Goal: Transaction & Acquisition: Purchase product/service

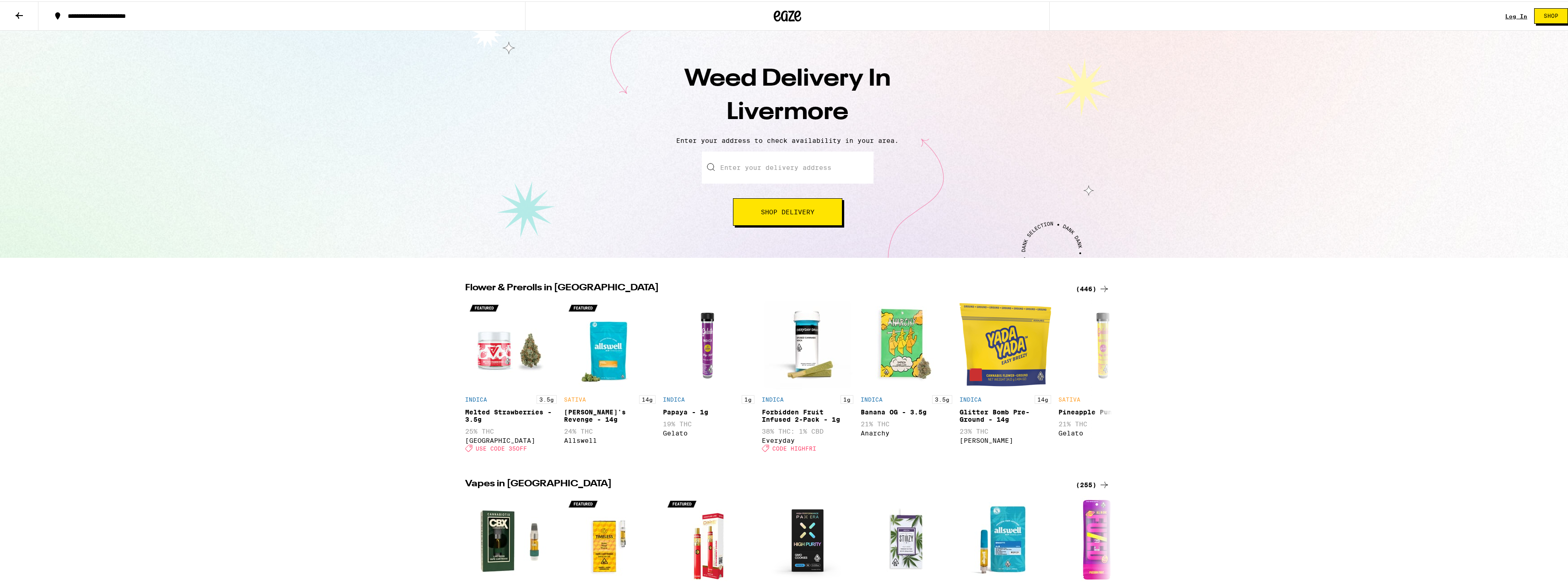
click at [759, 171] on input "Enter your delivery address" at bounding box center [787, 166] width 172 height 32
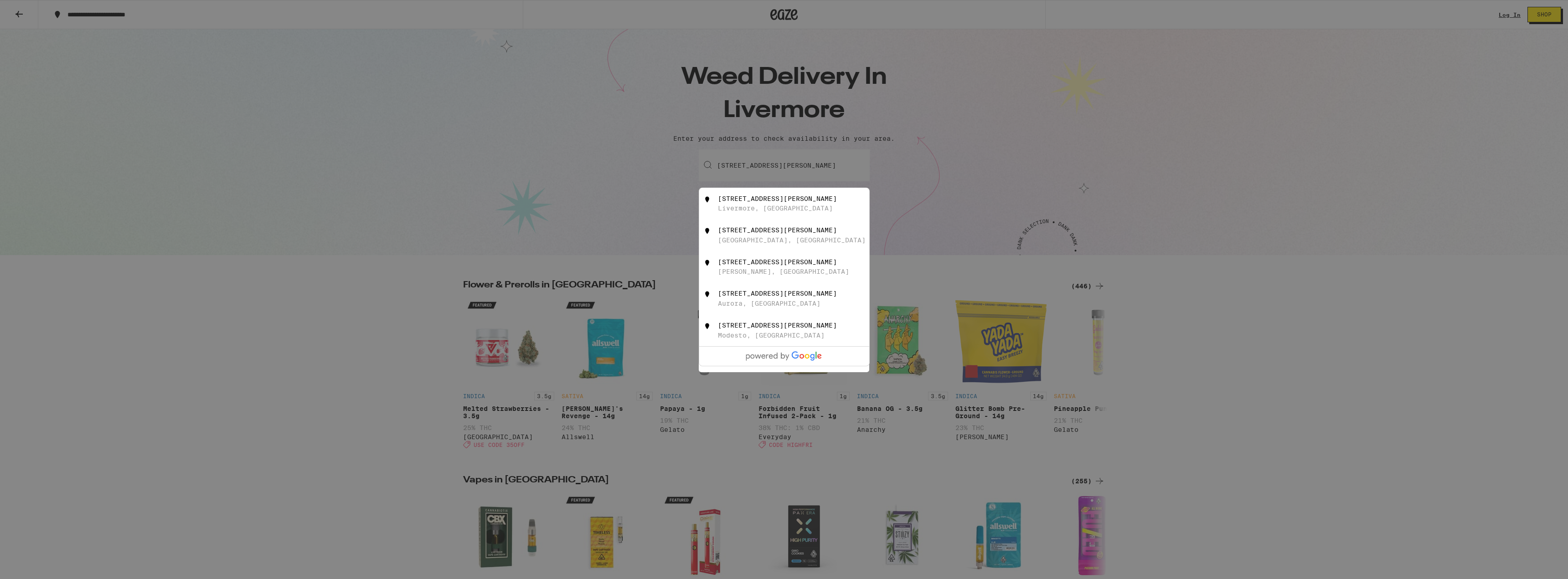
click at [758, 202] on div "1025 Florence Rd" at bounding box center [777, 199] width 119 height 7
type input "1025 Florence Rd, Livermore, CA"
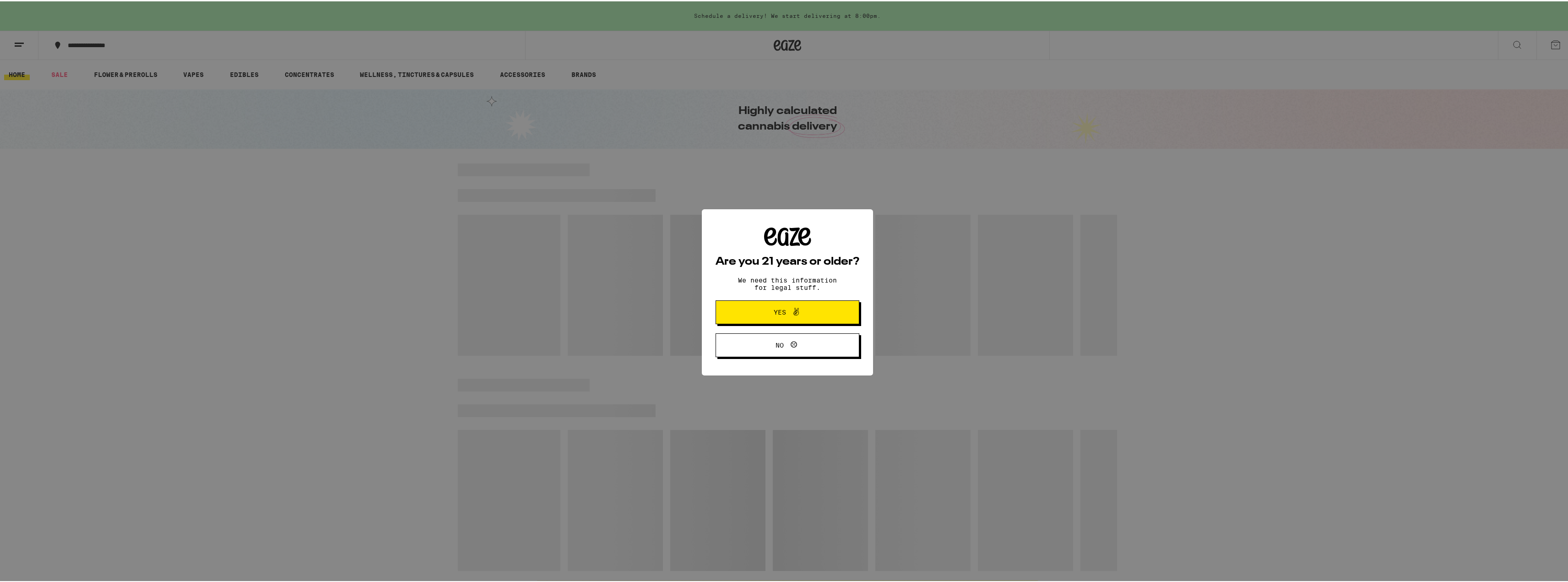
click at [790, 311] on icon at bounding box center [796, 311] width 11 height 11
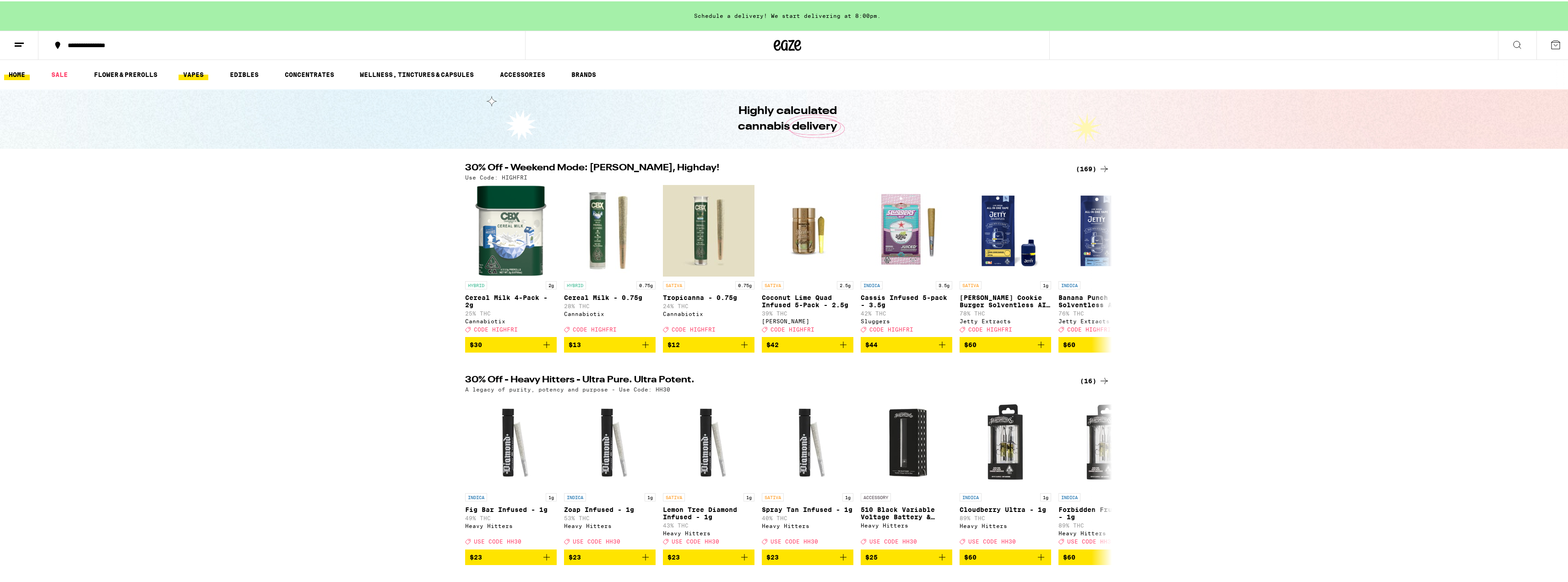
click at [194, 76] on link "VAPES" at bounding box center [193, 73] width 30 height 11
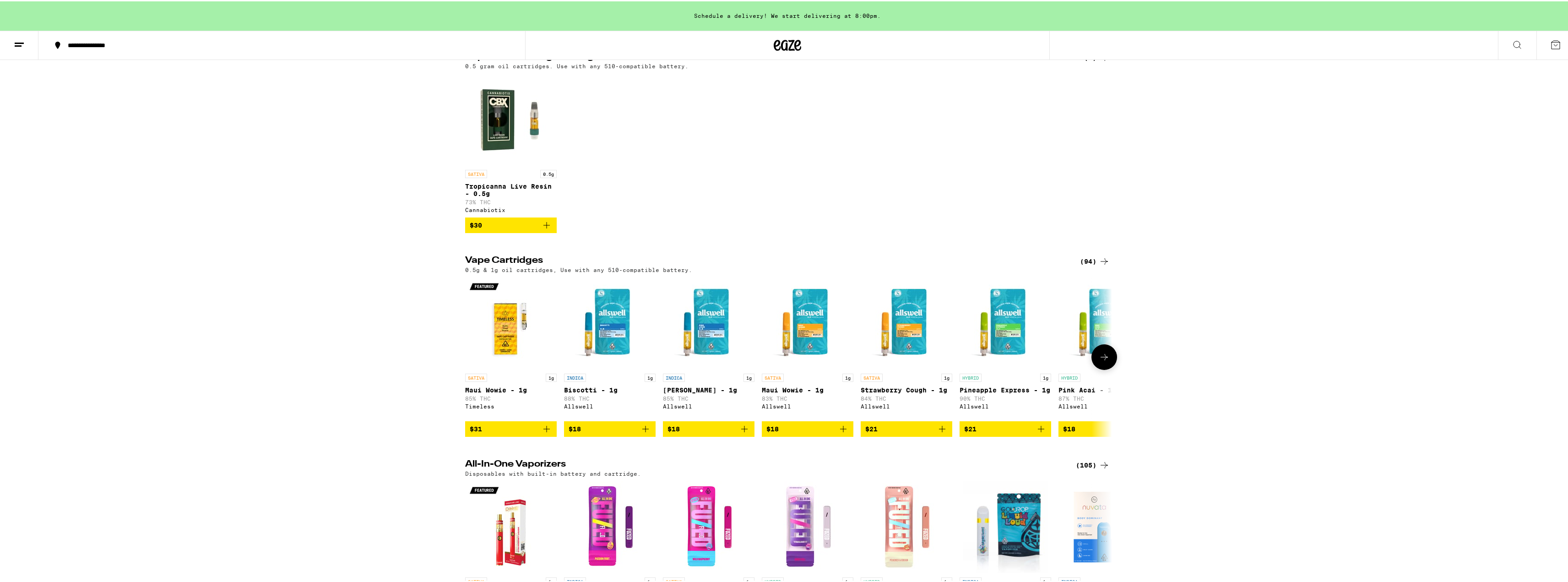
scroll to position [92, 0]
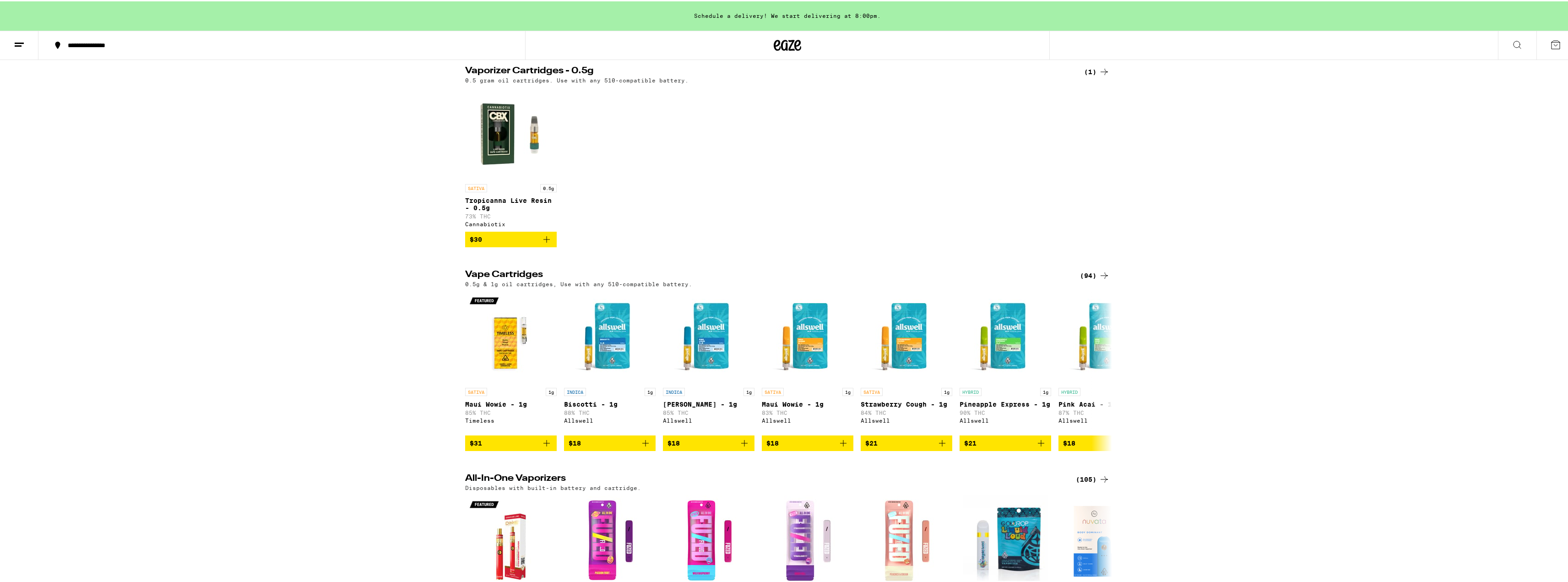
click at [1083, 280] on div "(94)" at bounding box center [1095, 274] width 30 height 11
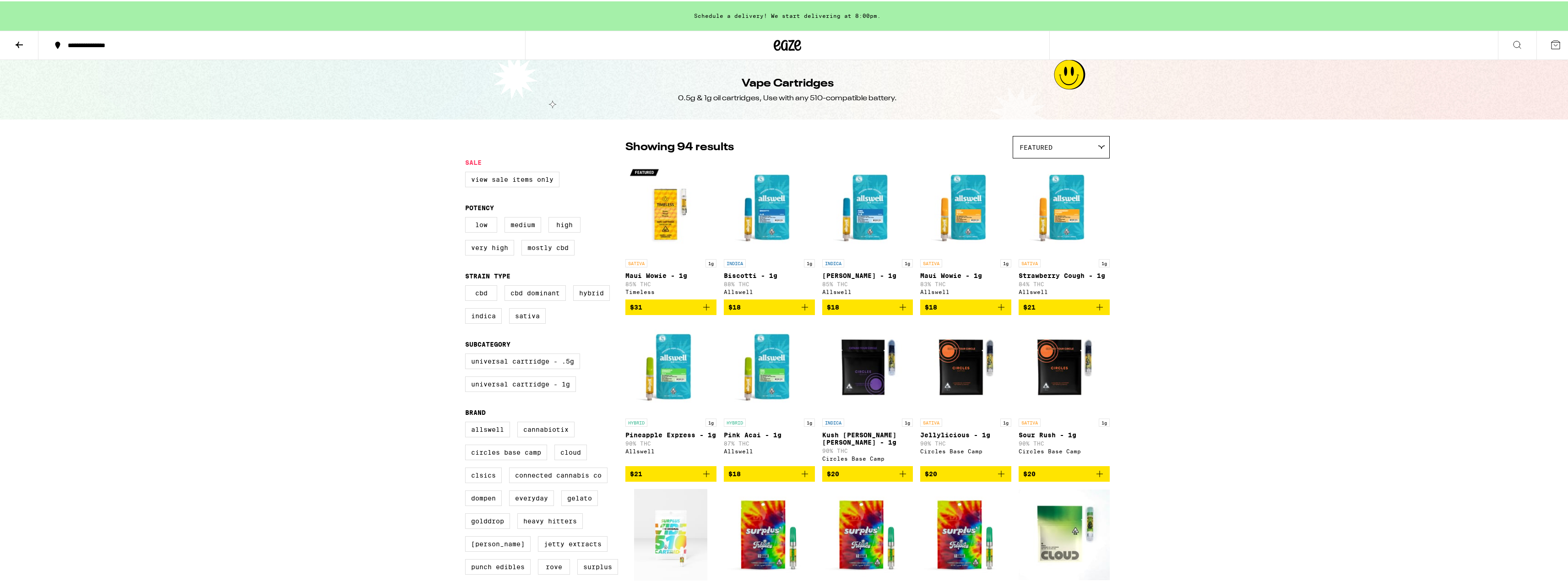
click at [1100, 142] on div "Featured" at bounding box center [1061, 146] width 96 height 21
click at [1550, 46] on icon at bounding box center [1556, 43] width 11 height 11
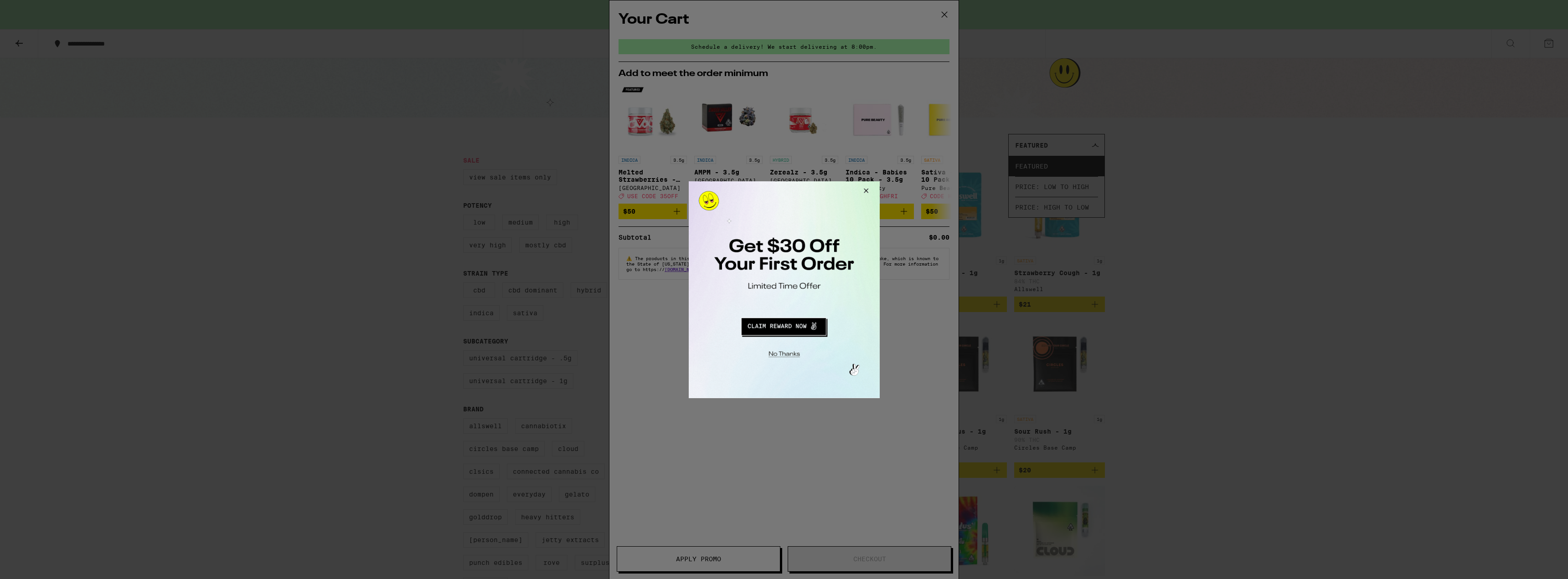
click at [775, 350] on button "Close Modal" at bounding box center [782, 352] width 186 height 14
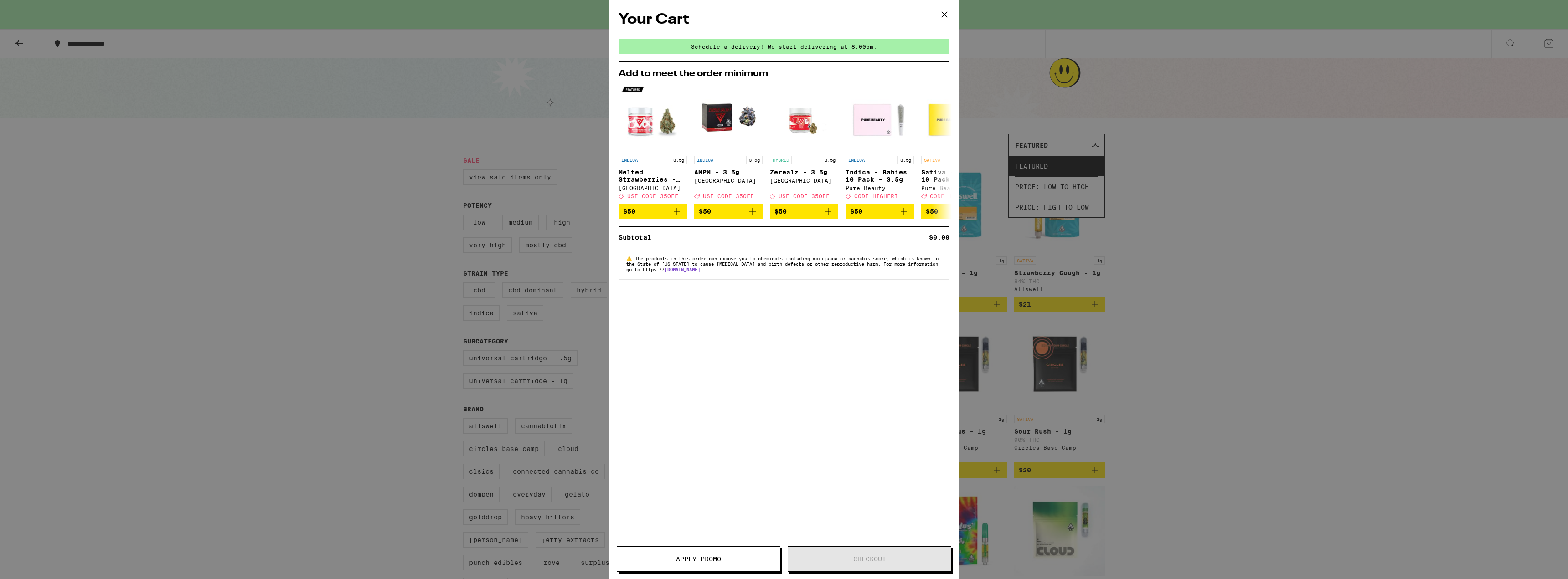
click at [945, 13] on icon at bounding box center [944, 15] width 13 height 13
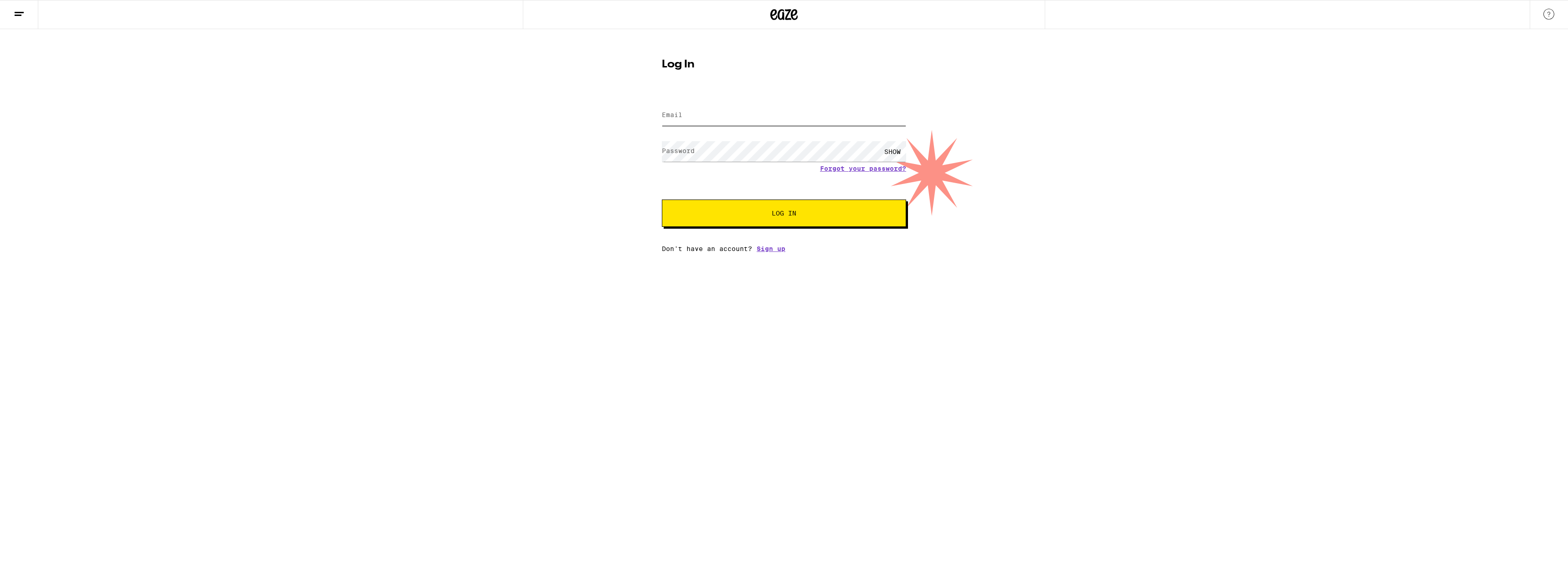
type input "[EMAIL_ADDRESS][DOMAIN_NAME]"
click at [769, 226] on button "Log In" at bounding box center [783, 213] width 244 height 27
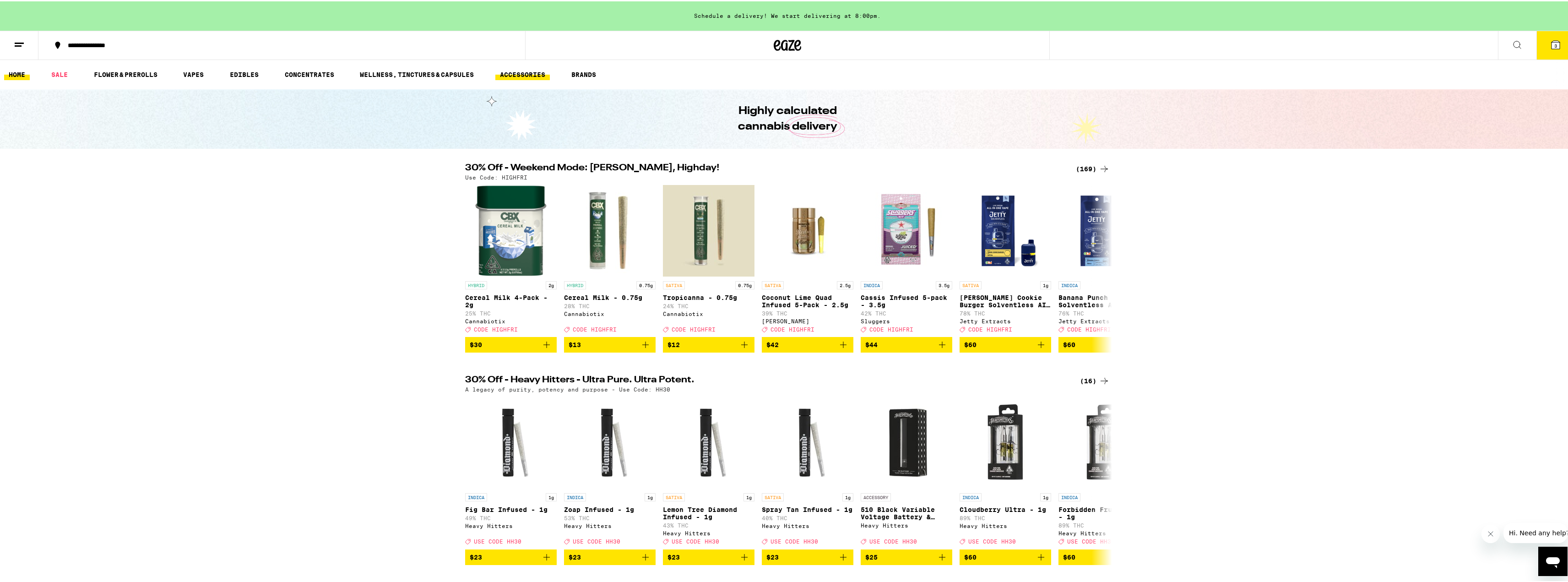
click at [528, 76] on link "ACCESSORIES" at bounding box center [522, 73] width 54 height 11
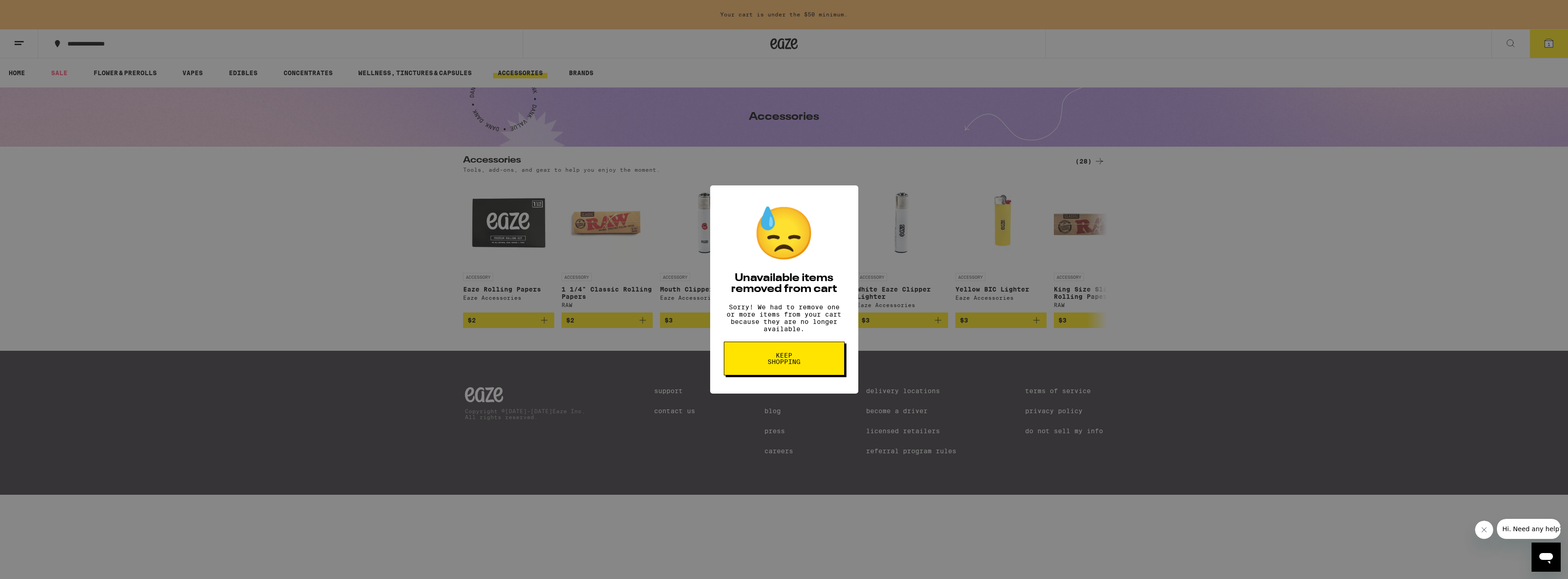
click at [807, 365] on span "Keep Shopping" at bounding box center [784, 358] width 47 height 13
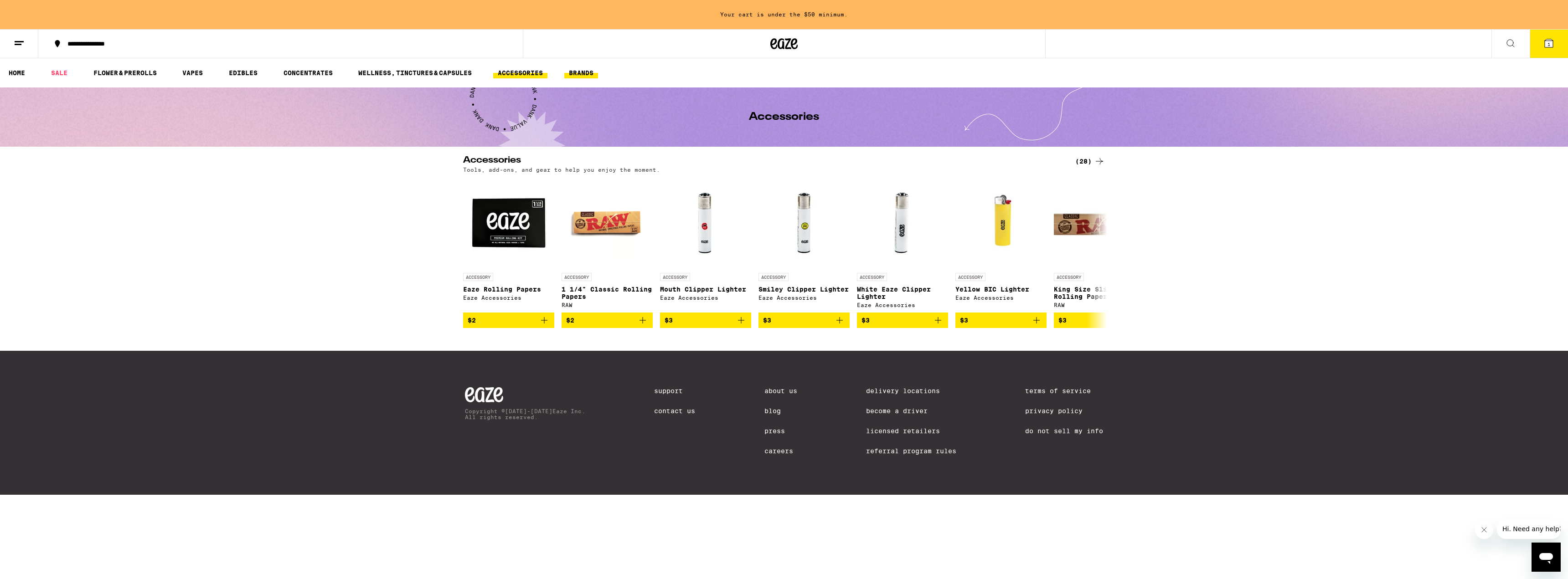
click at [587, 75] on link "BRANDS" at bounding box center [581, 73] width 33 height 11
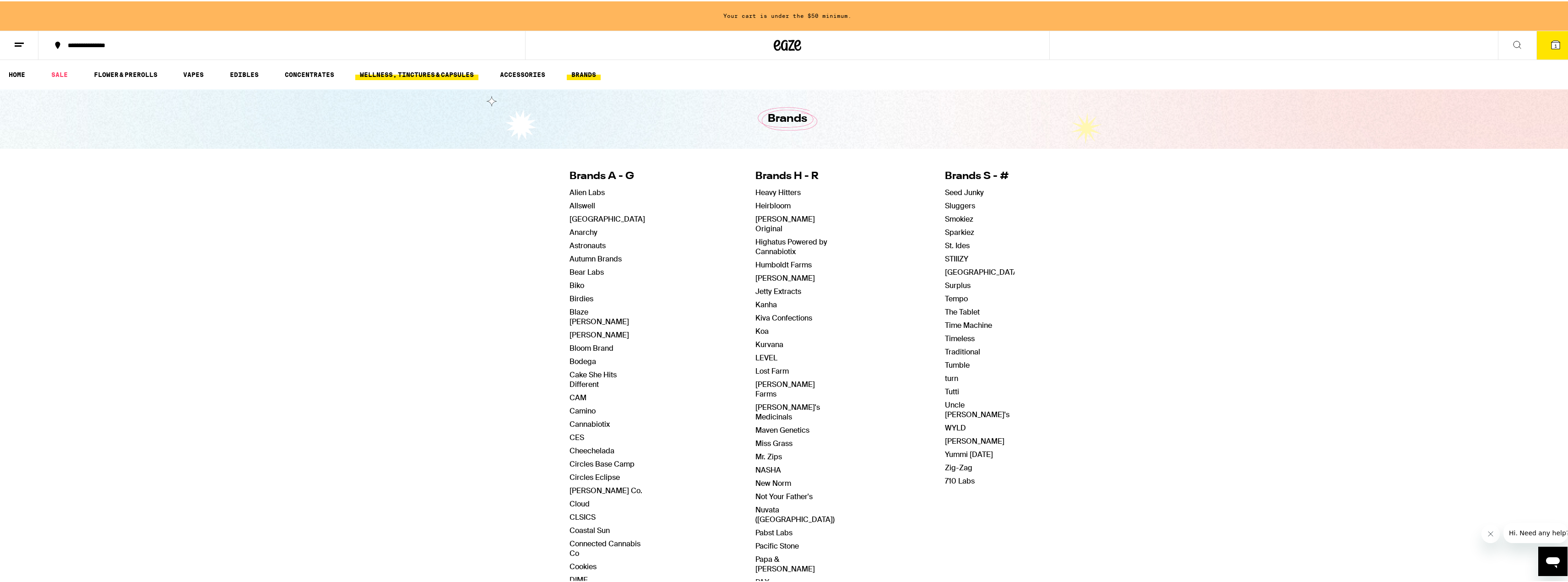
click at [416, 72] on link "WELLNESS, TINCTURES & CAPSULES" at bounding box center [416, 73] width 123 height 11
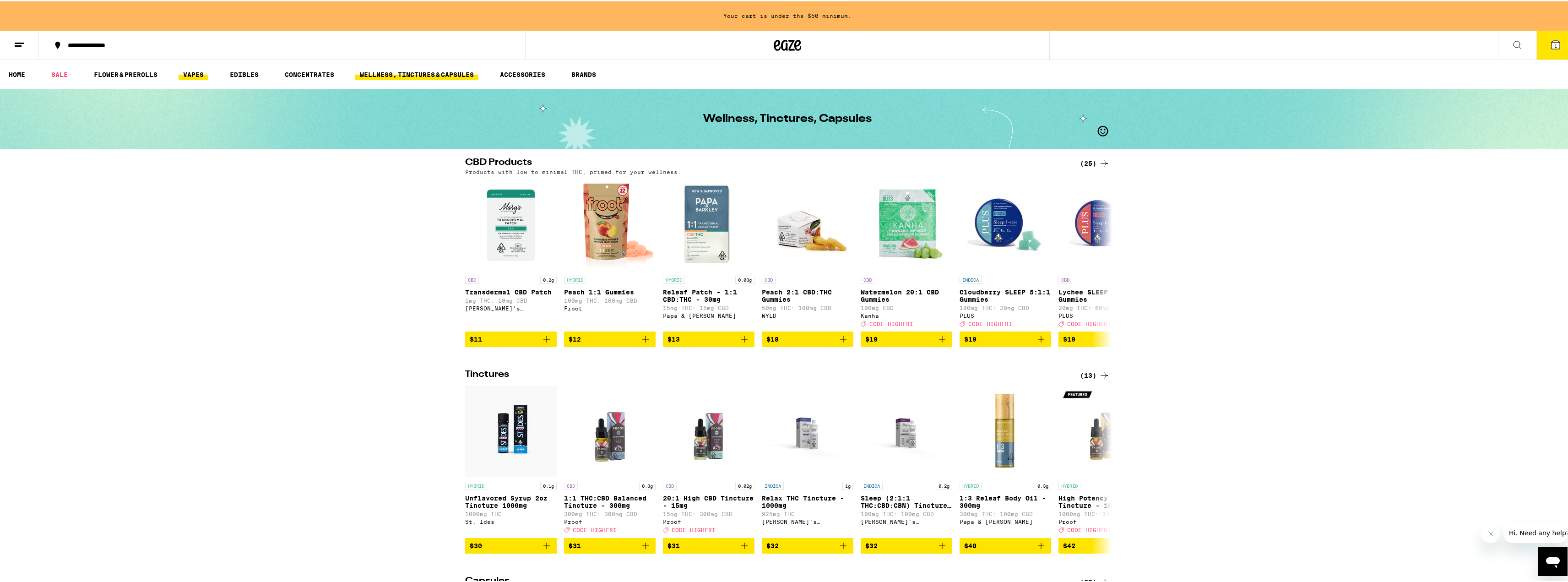
click at [193, 75] on link "VAPES" at bounding box center [193, 73] width 30 height 11
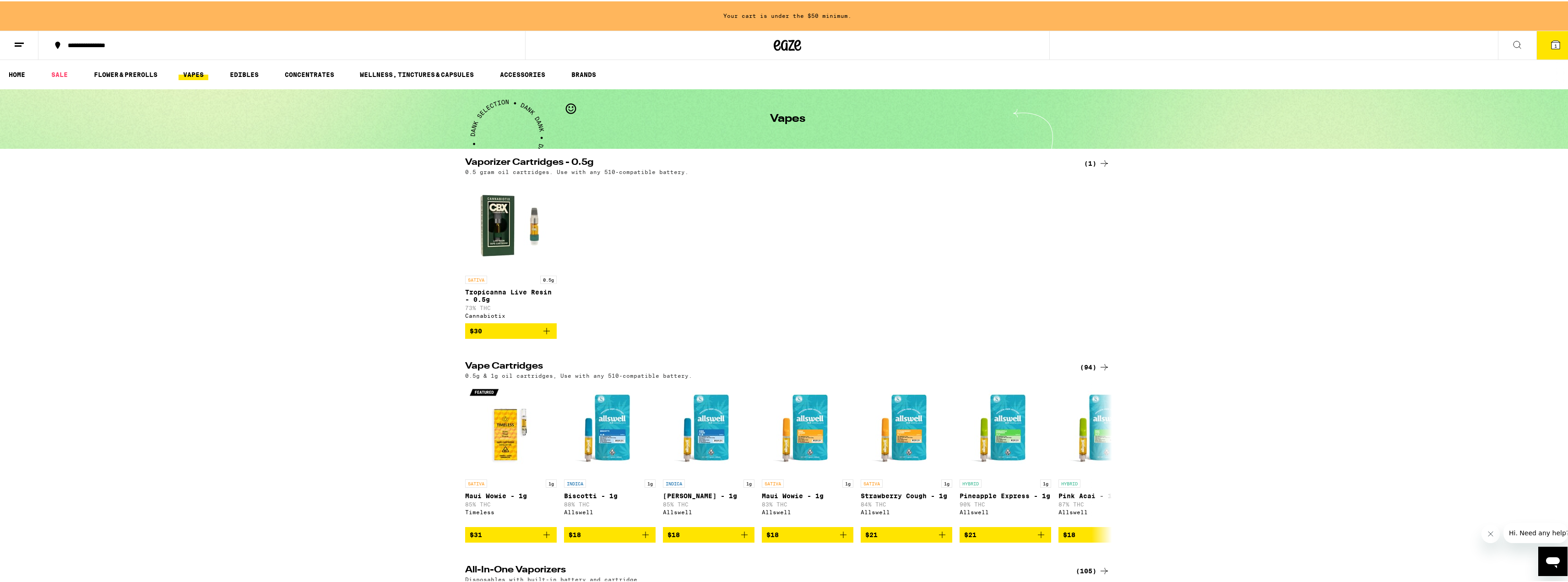
click at [1085, 371] on div "(94)" at bounding box center [1095, 366] width 30 height 11
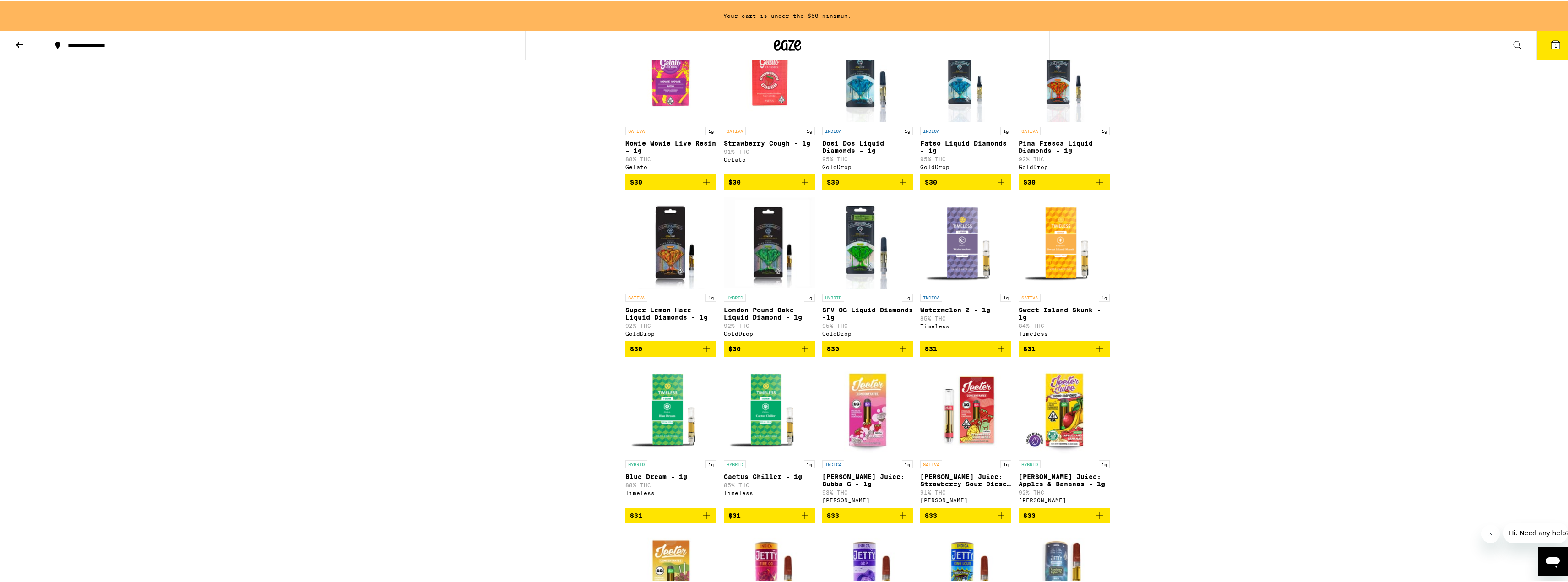
scroll to position [2124, 0]
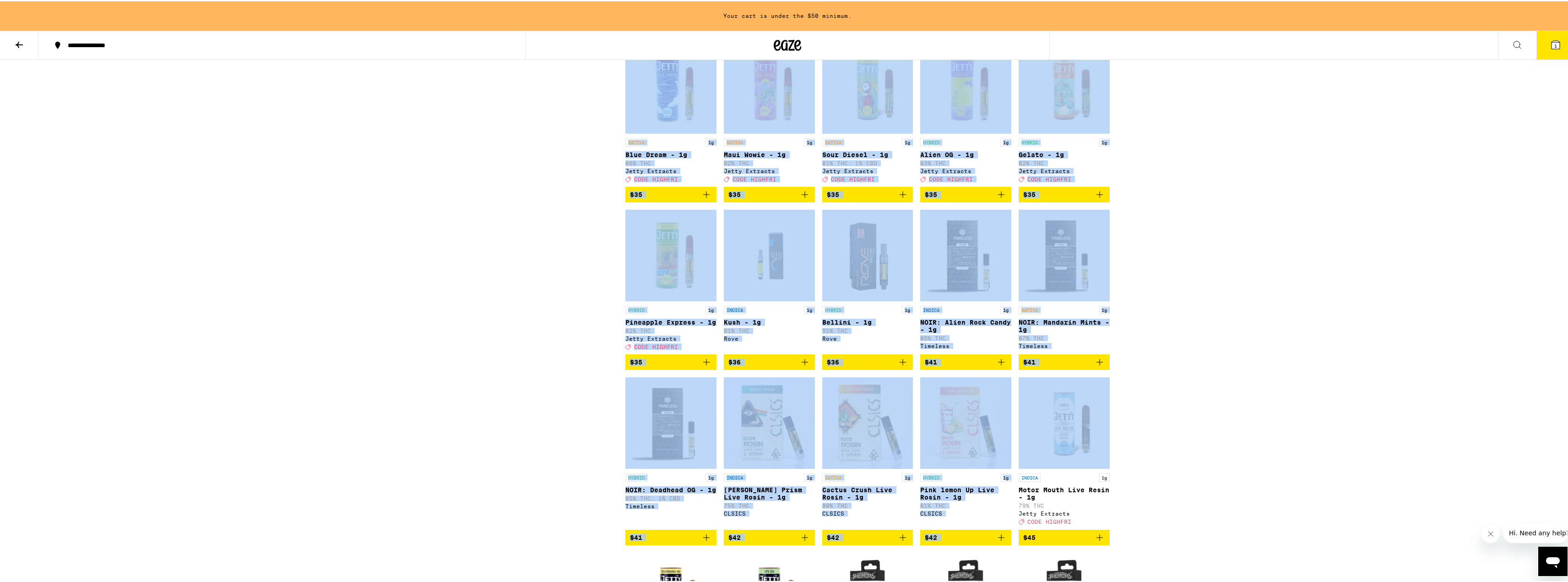
drag, startPoint x: 1574, startPoint y: 388, endPoint x: 1367, endPoint y: 471, distance: 223.0
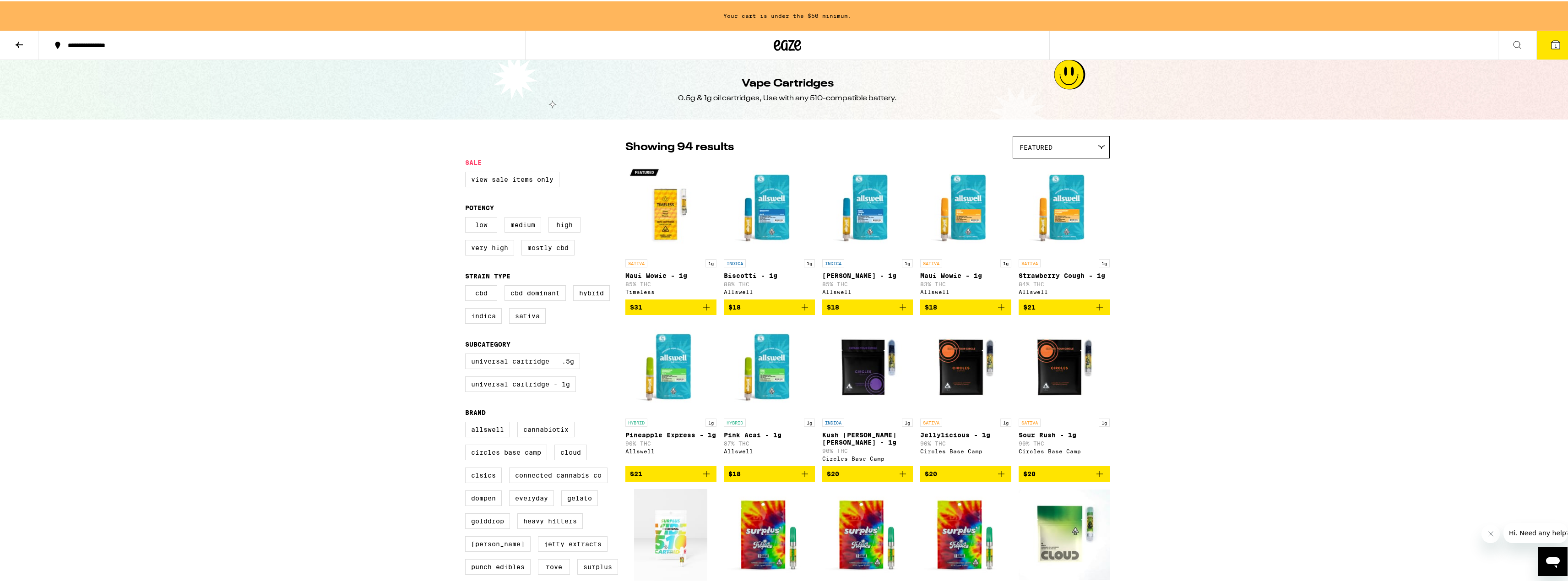
click at [1088, 155] on div "Featured" at bounding box center [1061, 146] width 96 height 21
click at [1063, 207] on span "Price: High to Low" at bounding box center [1061, 208] width 83 height 21
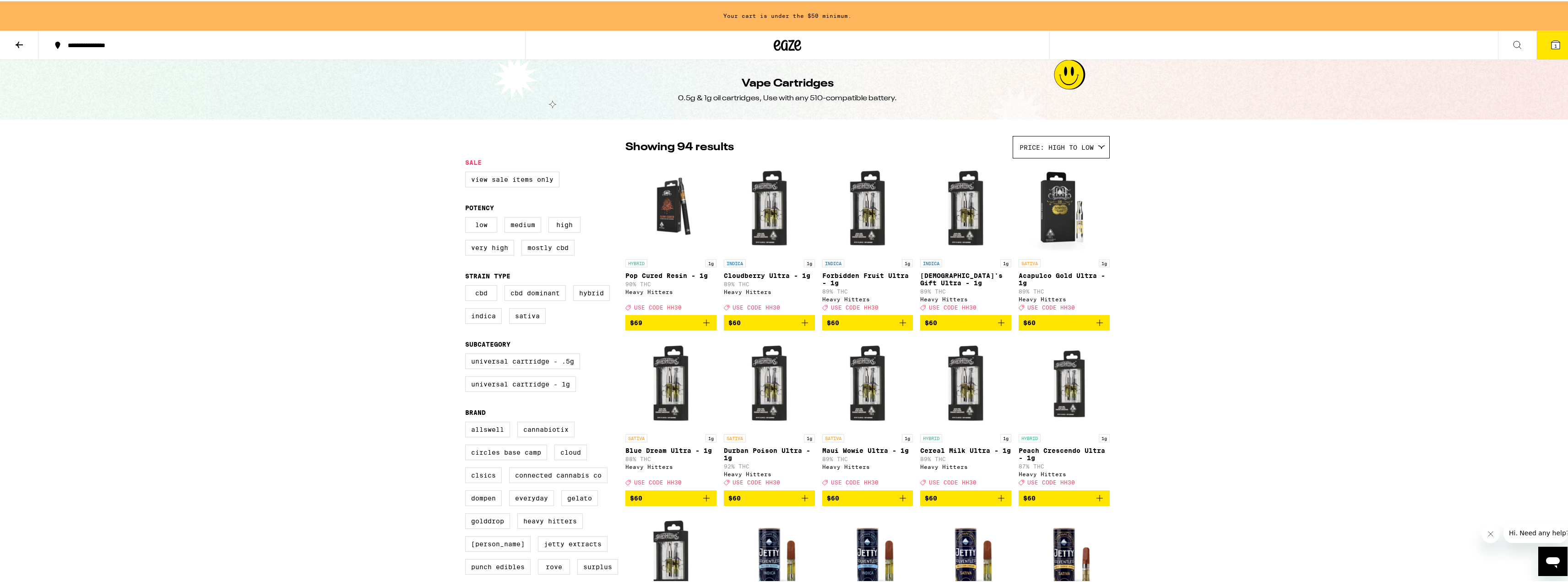
click at [669, 214] on img "Open page for Pop Cured Resin - 1g from Heavy Hitters" at bounding box center [671, 207] width 91 height 92
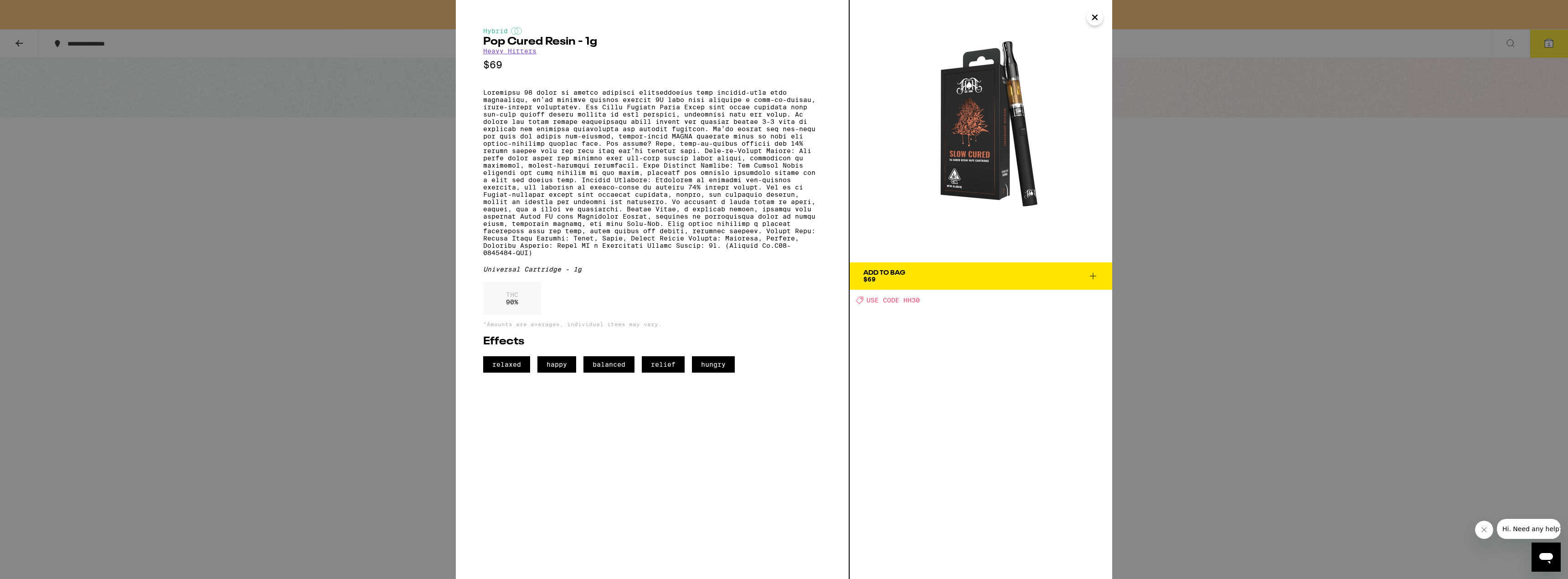
click at [1099, 18] on icon "Close" at bounding box center [1095, 17] width 11 height 13
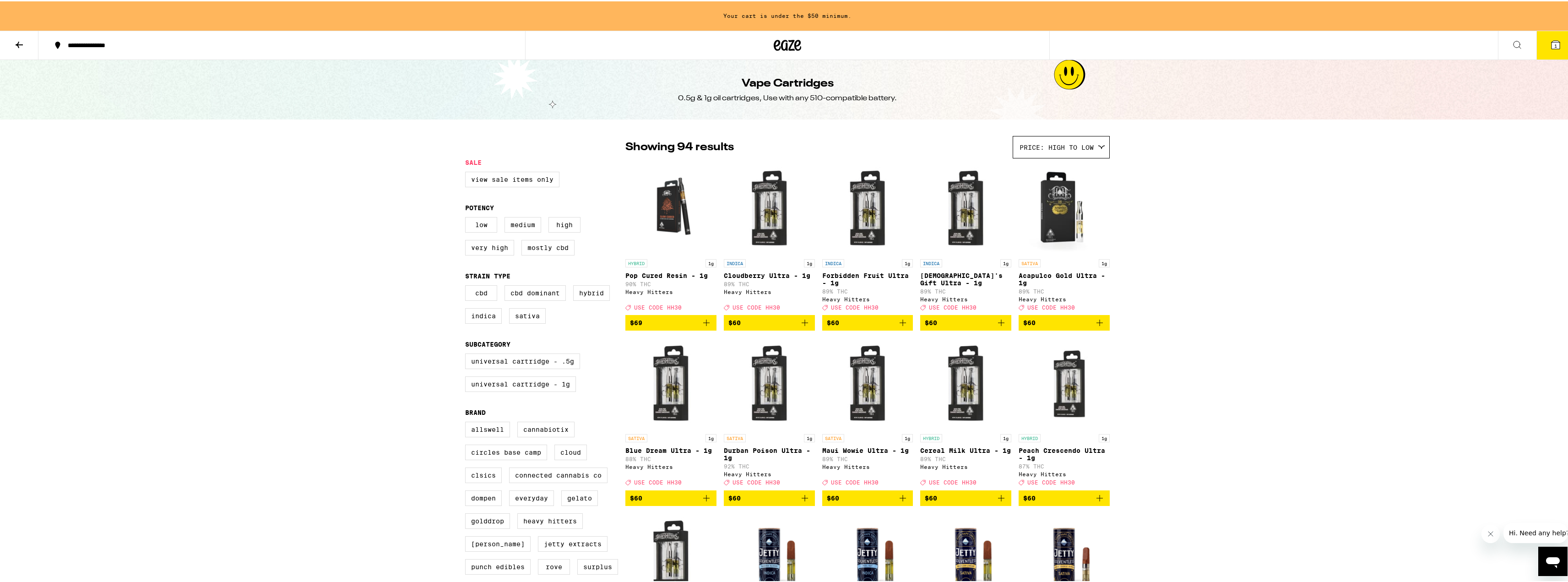
click at [703, 325] on icon "Add to bag" at bounding box center [706, 321] width 6 height 6
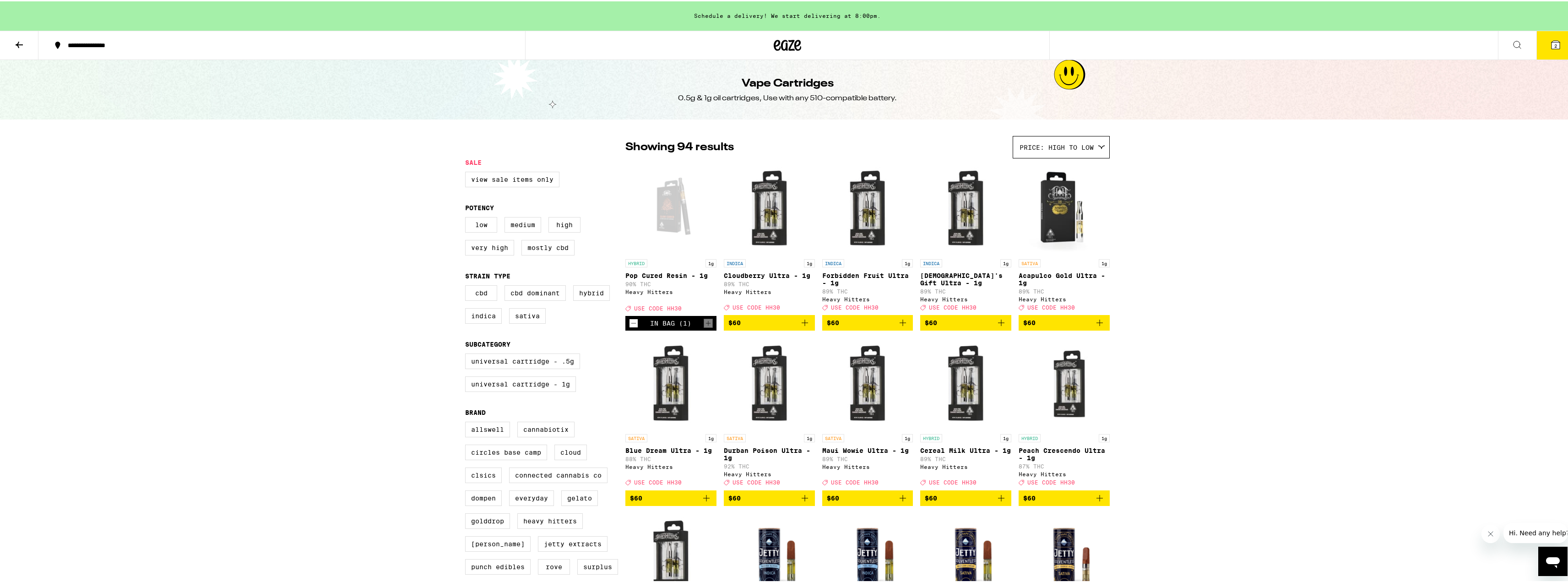
click at [800, 327] on icon "Add to bag" at bounding box center [804, 322] width 11 height 11
click at [1097, 327] on icon "Add to bag" at bounding box center [1100, 322] width 11 height 11
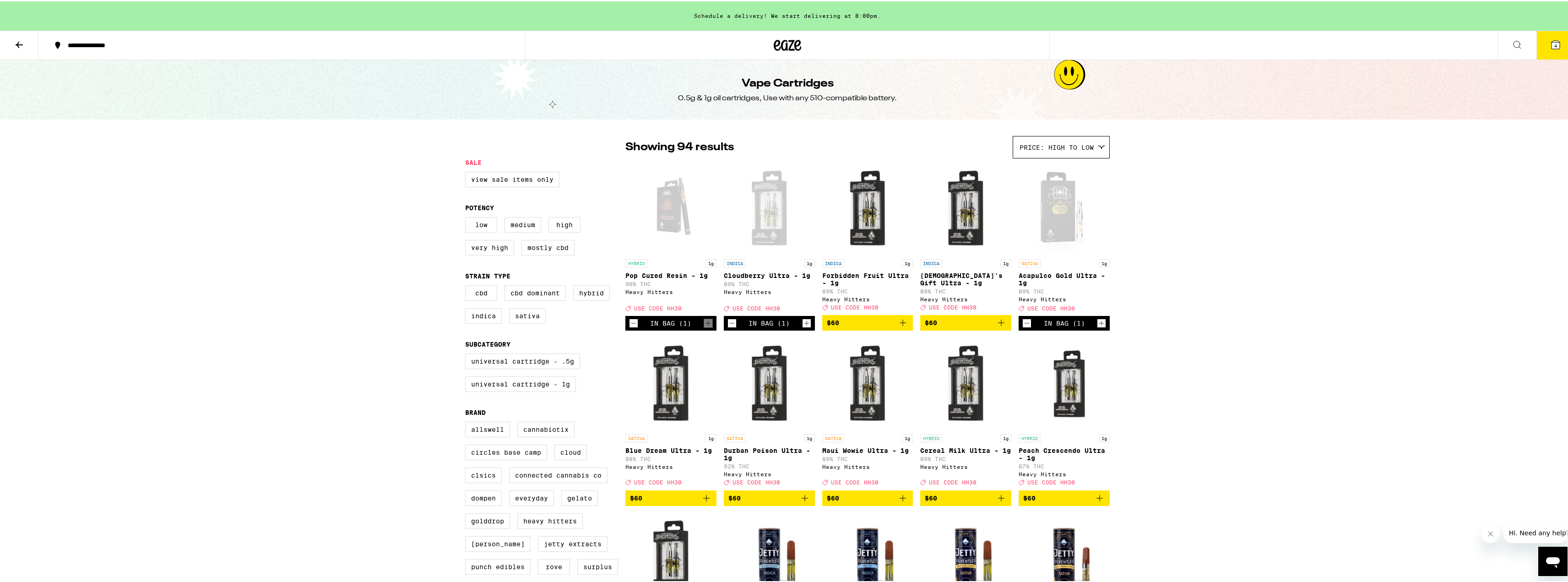
click at [1550, 48] on icon at bounding box center [1556, 43] width 11 height 11
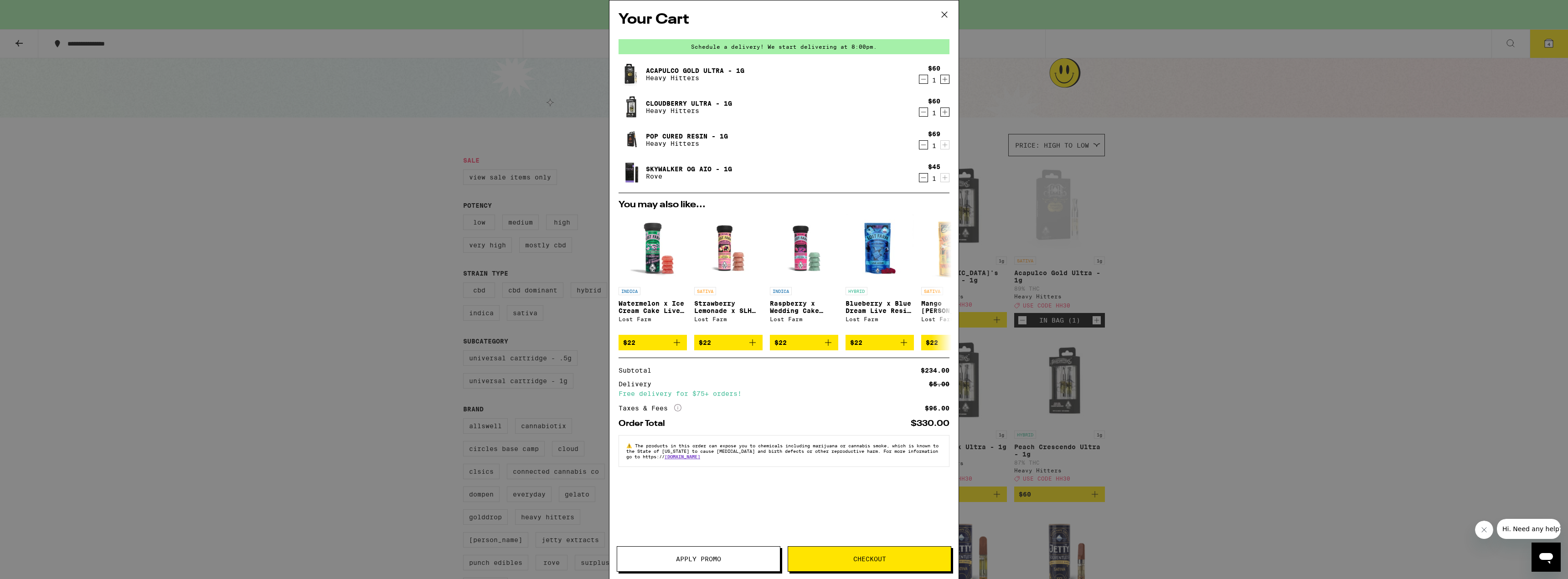
click at [680, 171] on link "Skywalker OG AIO - 1g" at bounding box center [689, 169] width 86 height 7
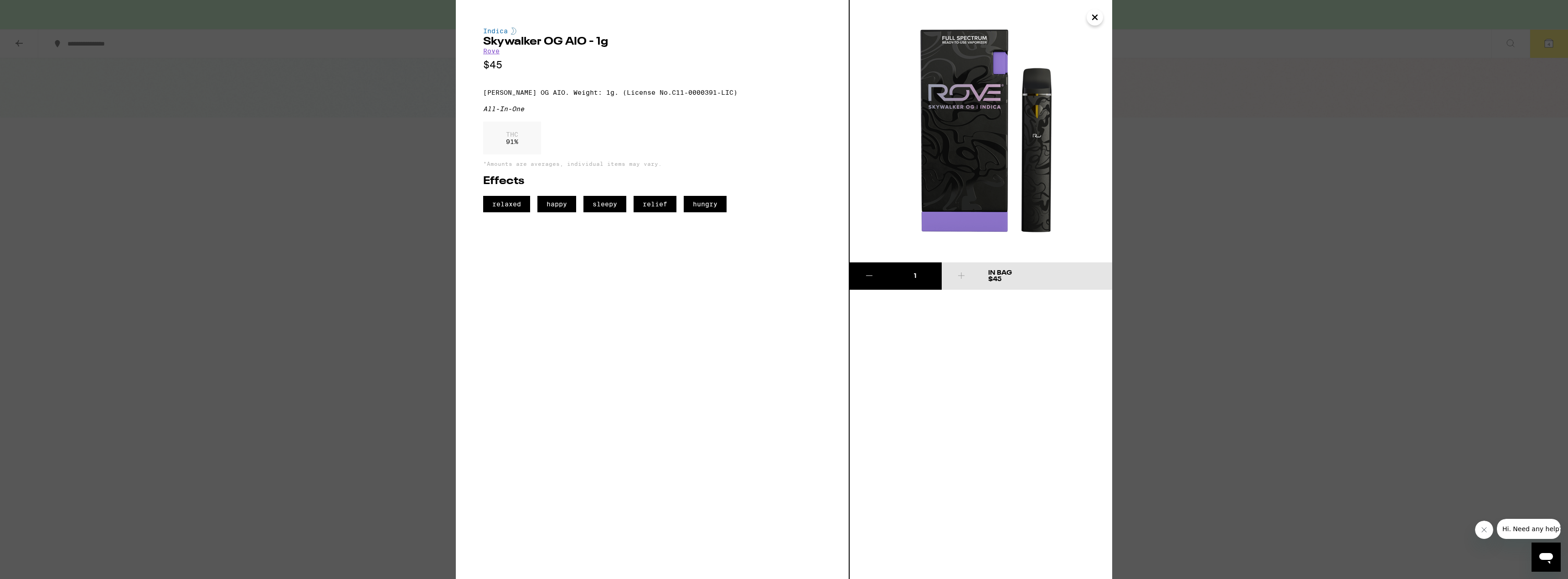
click at [868, 276] on icon at bounding box center [869, 276] width 11 height 11
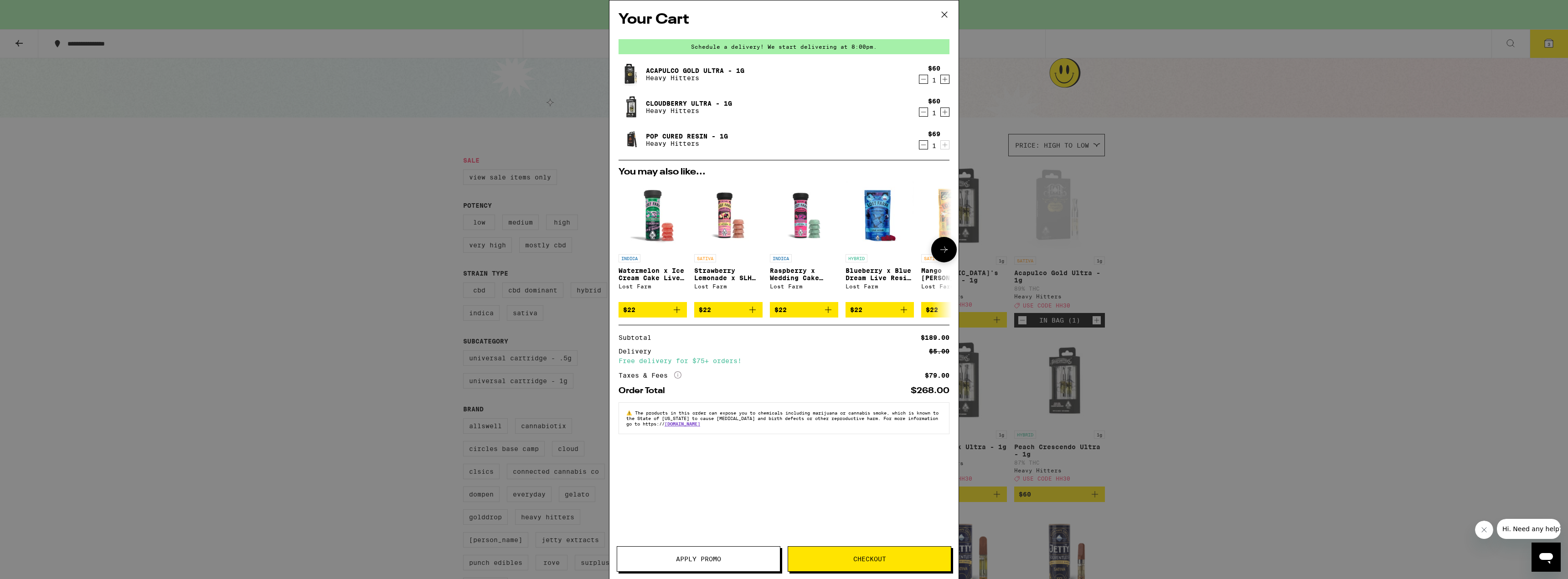
click at [675, 315] on icon "Add to bag" at bounding box center [677, 310] width 11 height 11
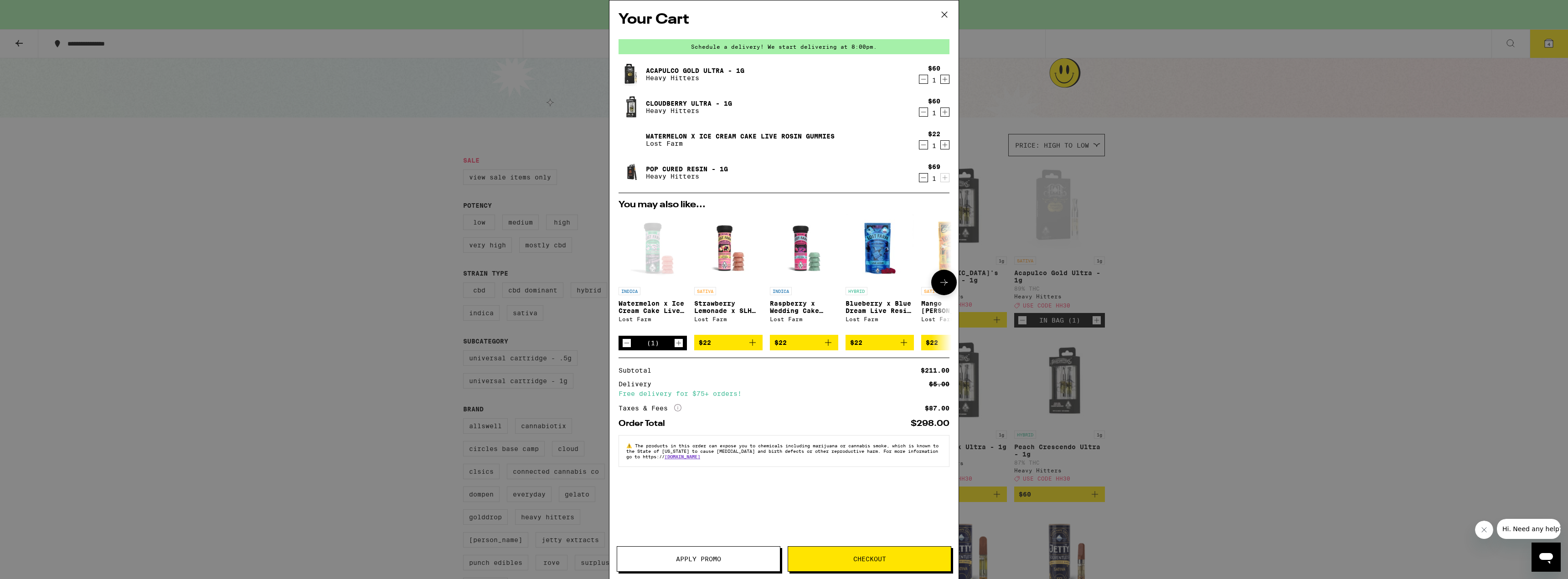
click at [754, 346] on icon "Add to bag" at bounding box center [752, 342] width 11 height 11
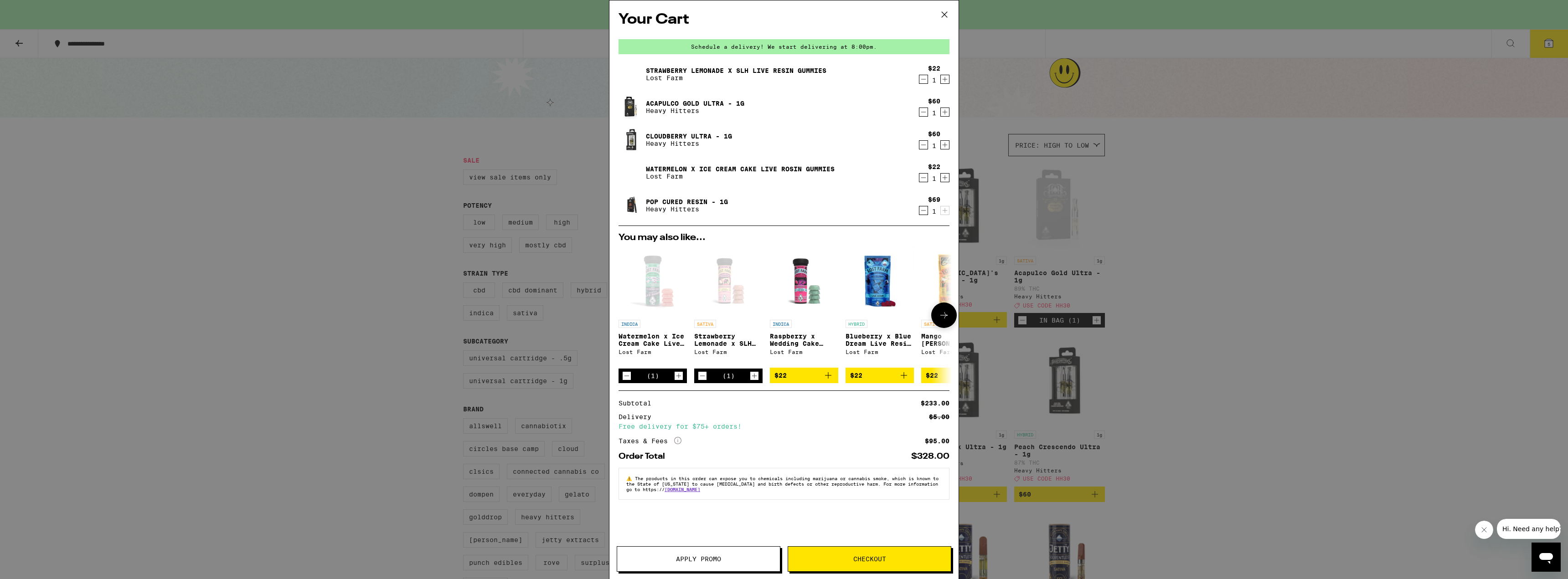
click at [905, 381] on icon "Add to bag" at bounding box center [904, 375] width 11 height 11
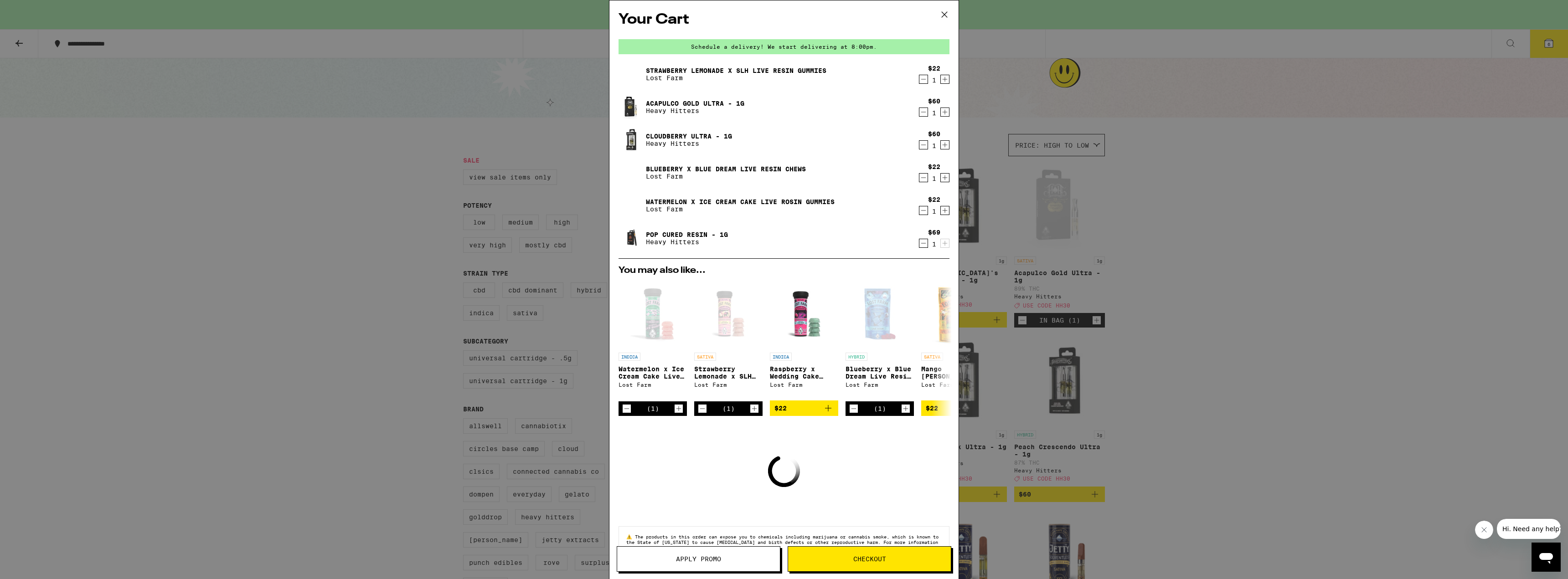
click at [885, 560] on span "Checkout" at bounding box center [870, 559] width 33 height 6
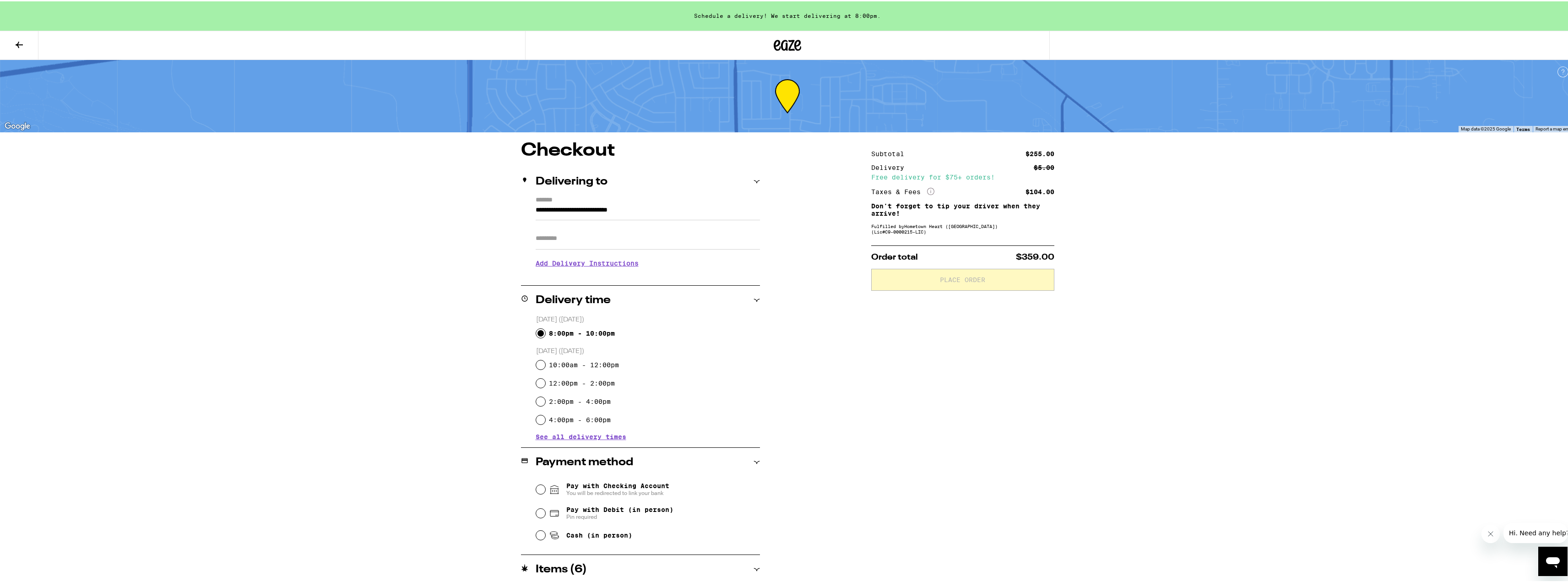
click at [539, 334] on input "8:00pm - 10:00pm" at bounding box center [540, 331] width 9 height 9
radio input "true"
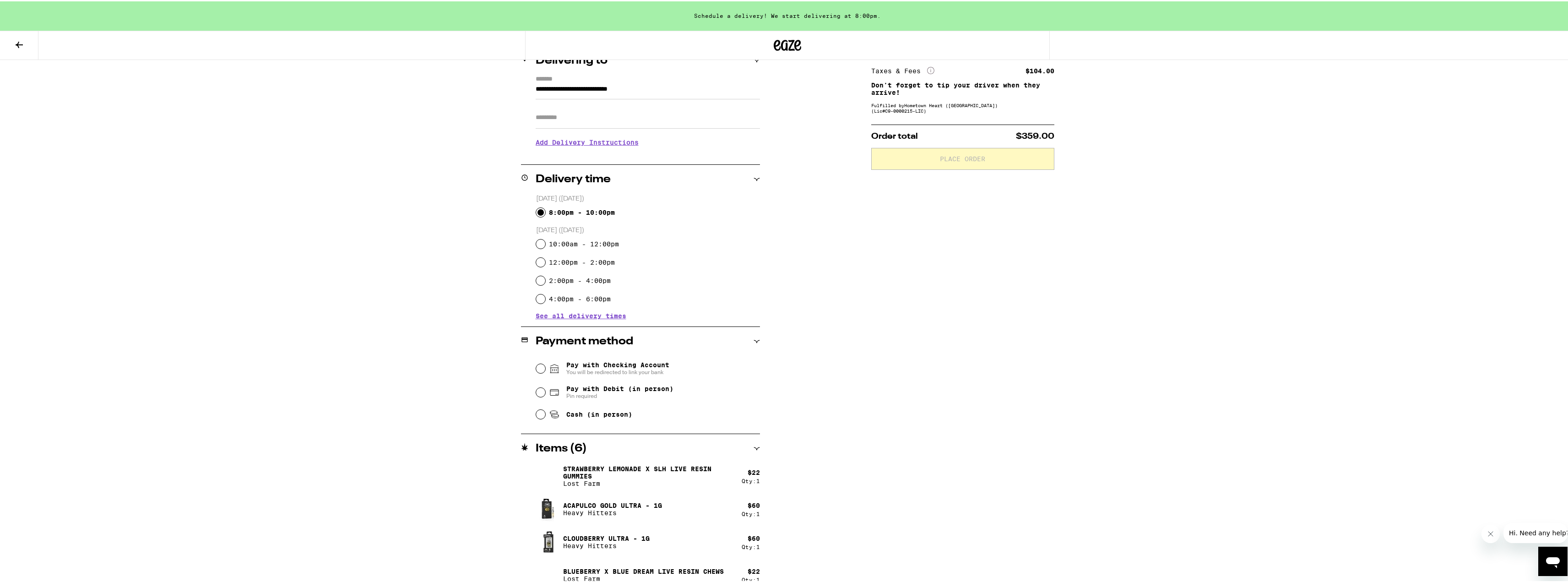
scroll to position [138, 0]
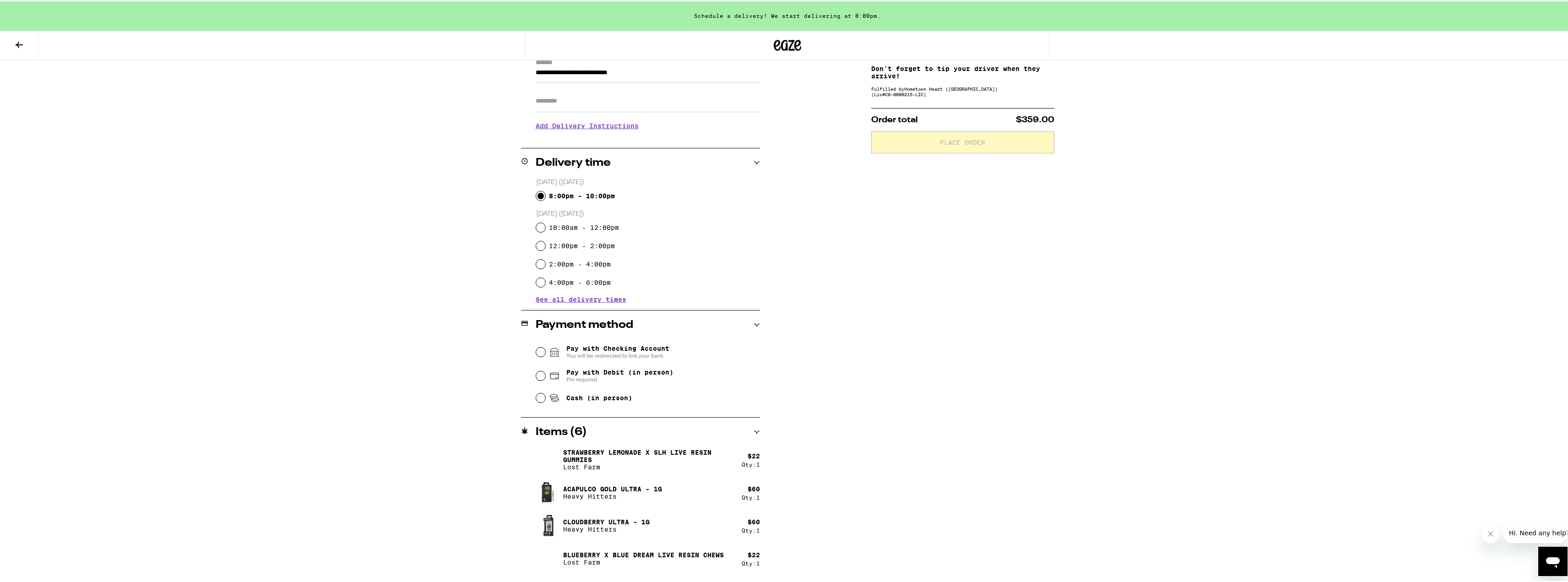
click at [594, 375] on span "Pay with Debit (in person)" at bounding box center [619, 371] width 107 height 7
click at [545, 375] on input "Pay with Debit (in person) Pin required" at bounding box center [540, 374] width 9 height 9
radio input "true"
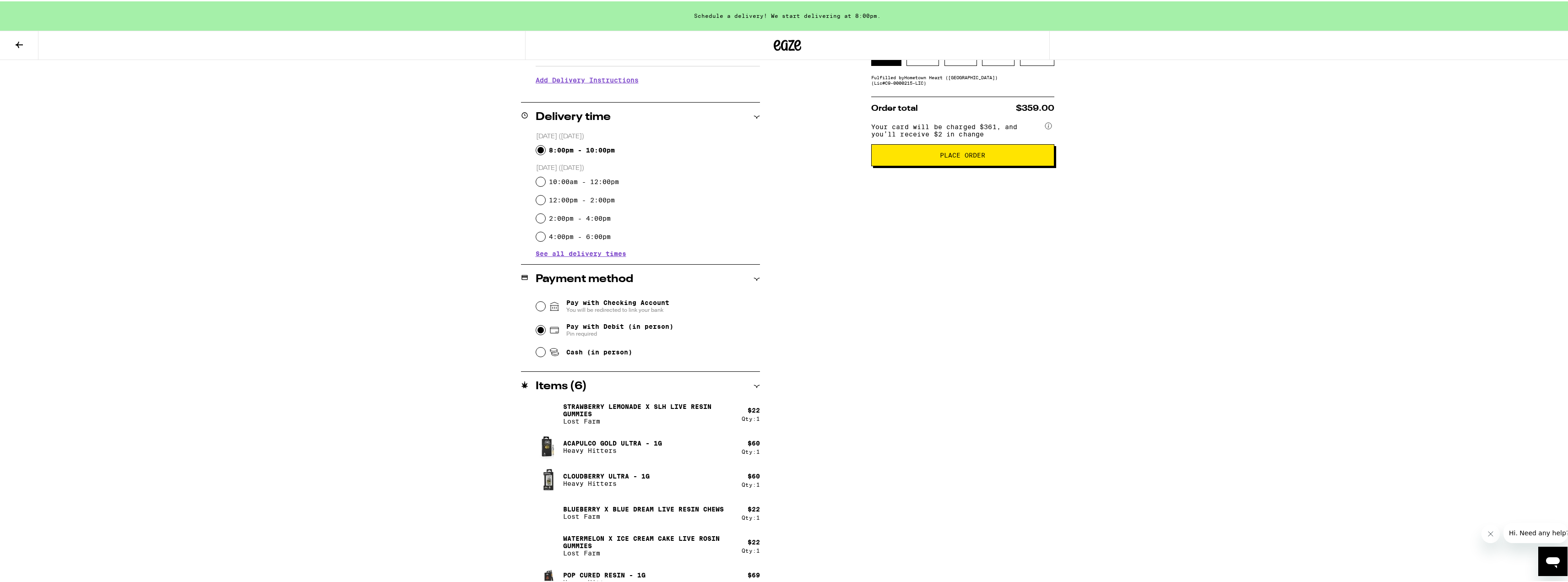
scroll to position [199, 0]
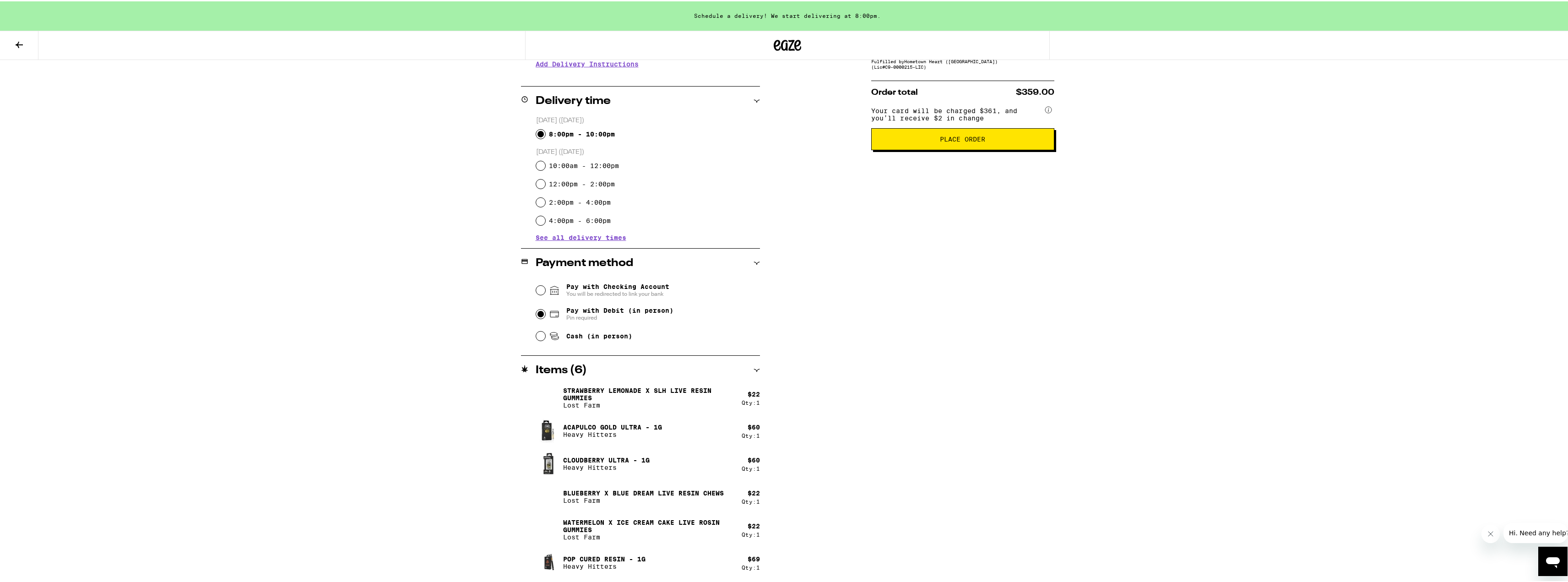
click at [952, 147] on button "Place Order" at bounding box center [963, 138] width 183 height 22
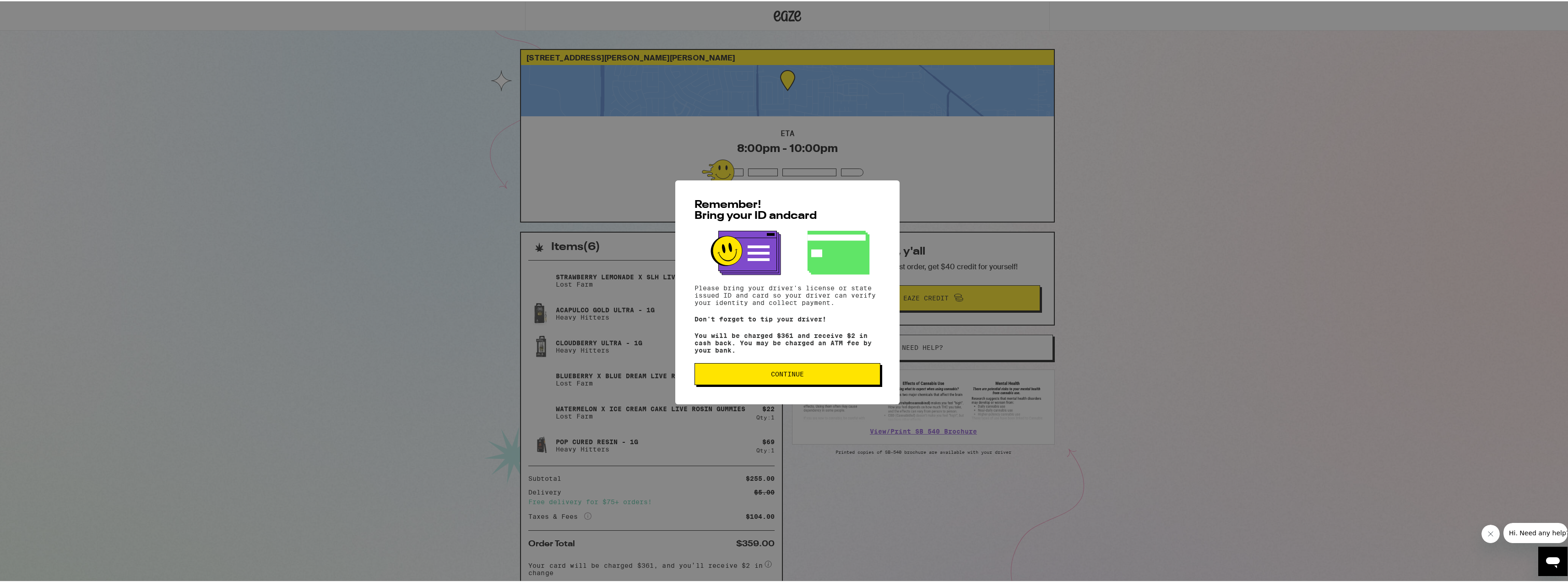
click at [791, 376] on span "Continue" at bounding box center [787, 372] width 33 height 6
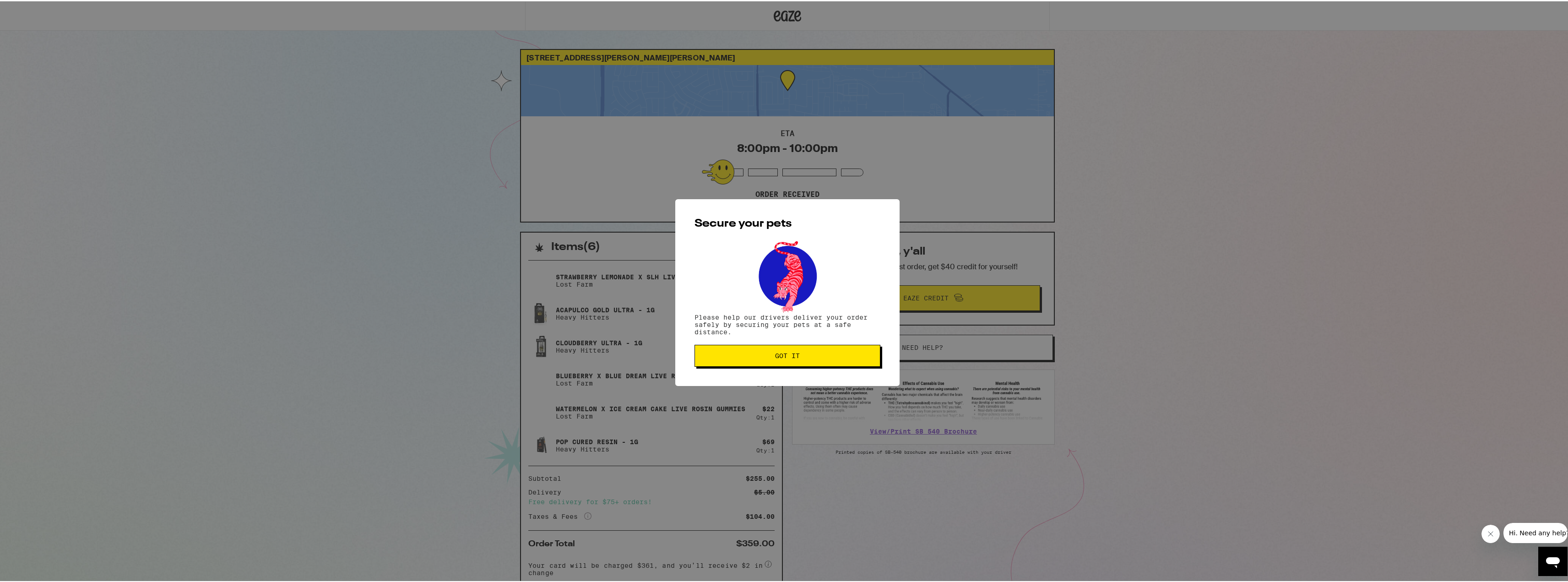
click at [788, 358] on span "Got it" at bounding box center [787, 354] width 24 height 6
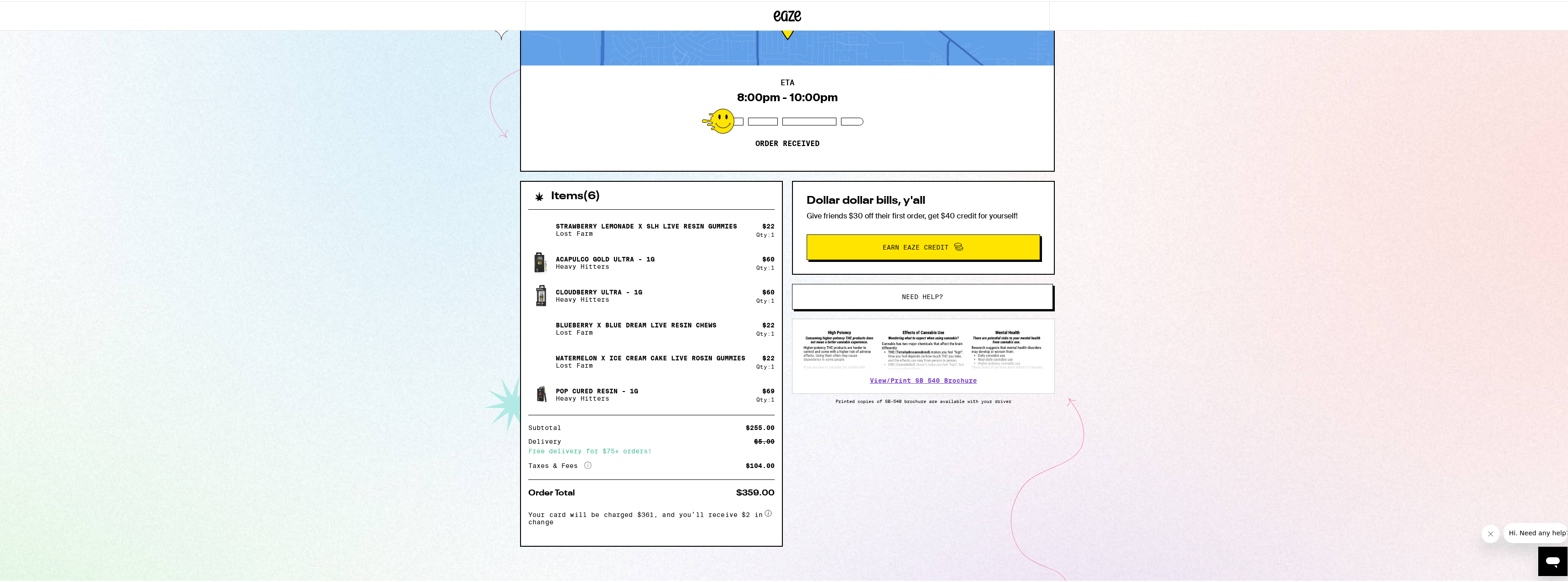
scroll to position [53, 0]
